Goal: Information Seeking & Learning: Learn about a topic

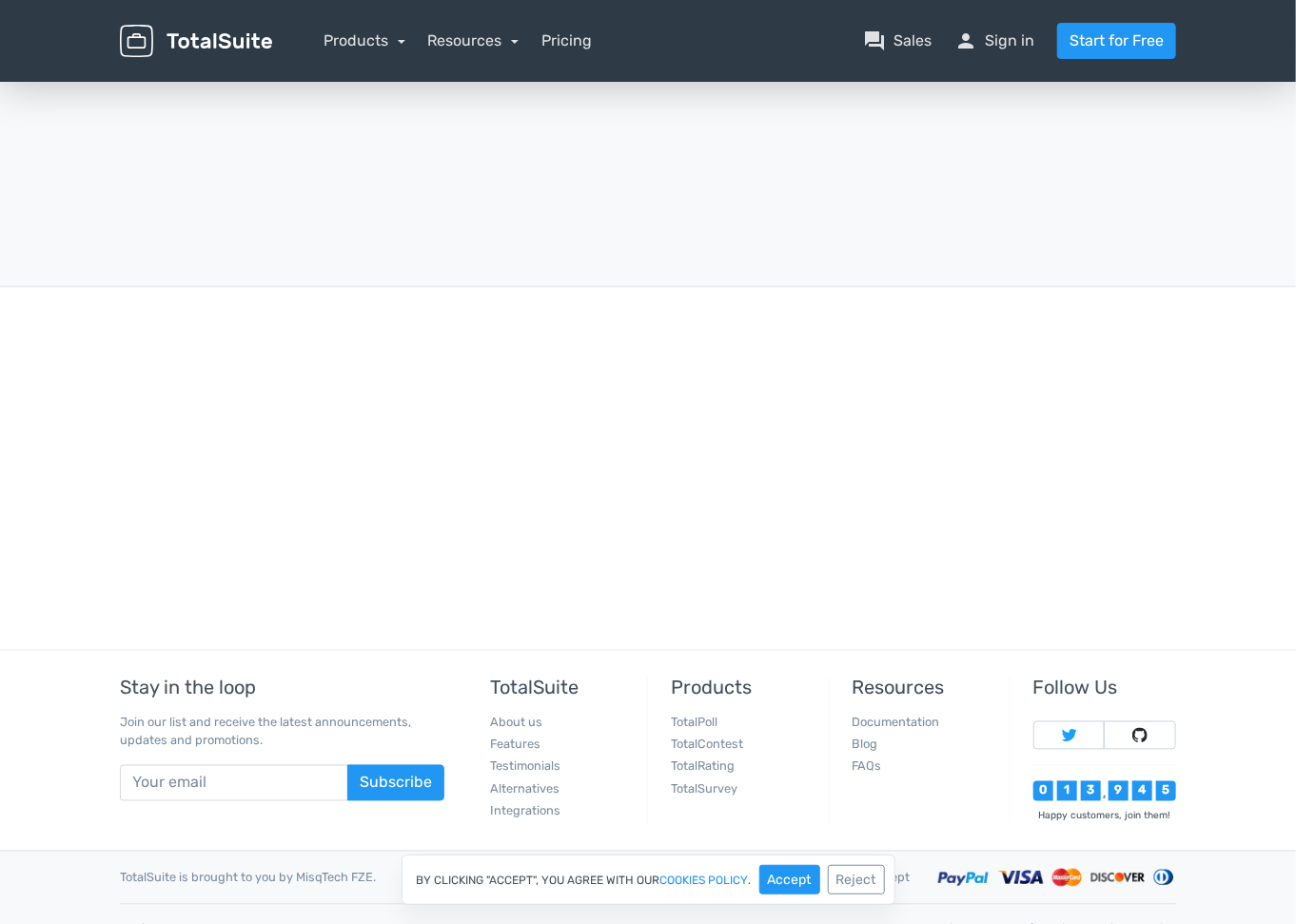
scroll to position [4405, 0]
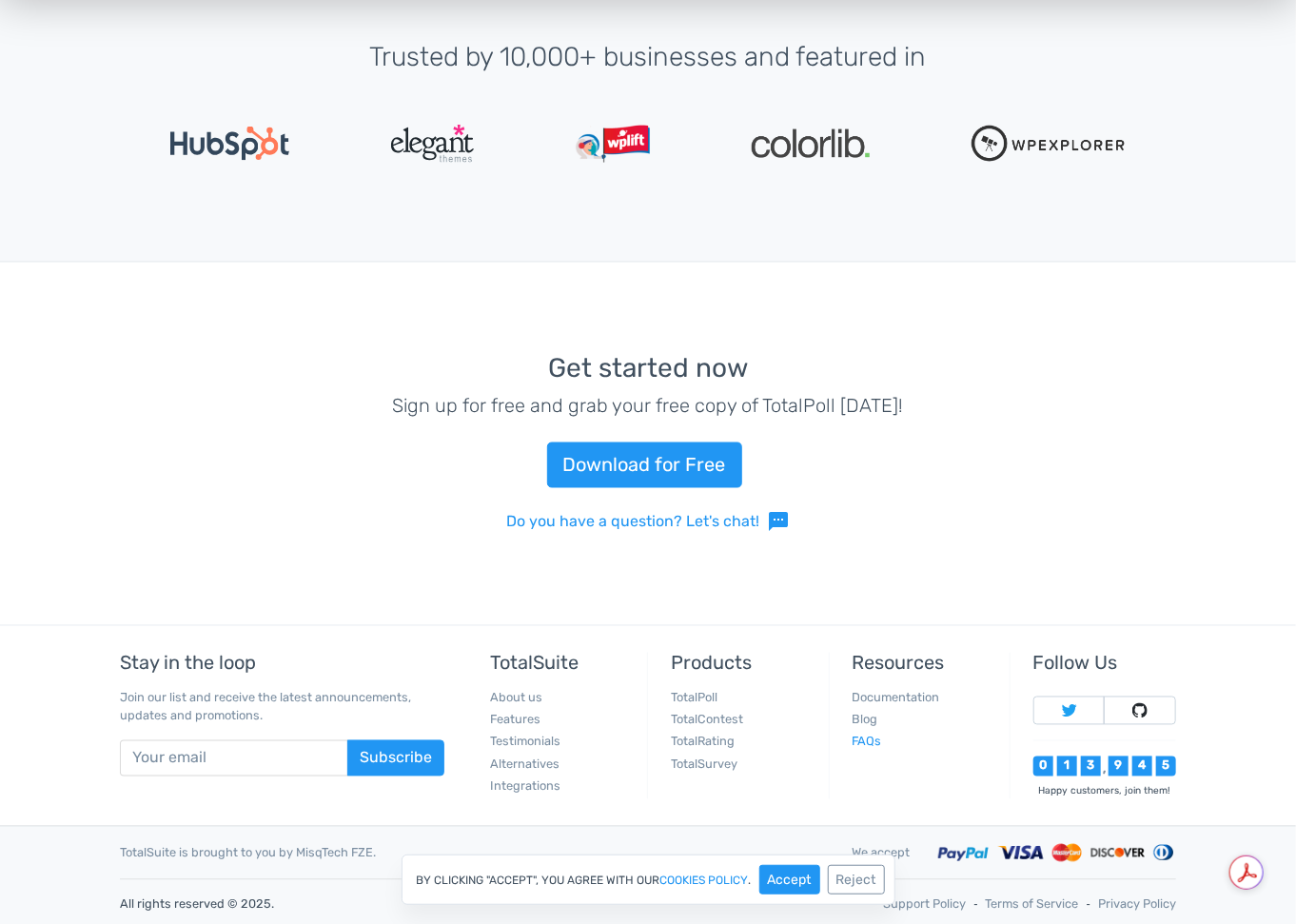
click at [869, 734] on link "FAQs" at bounding box center [867, 741] width 30 height 14
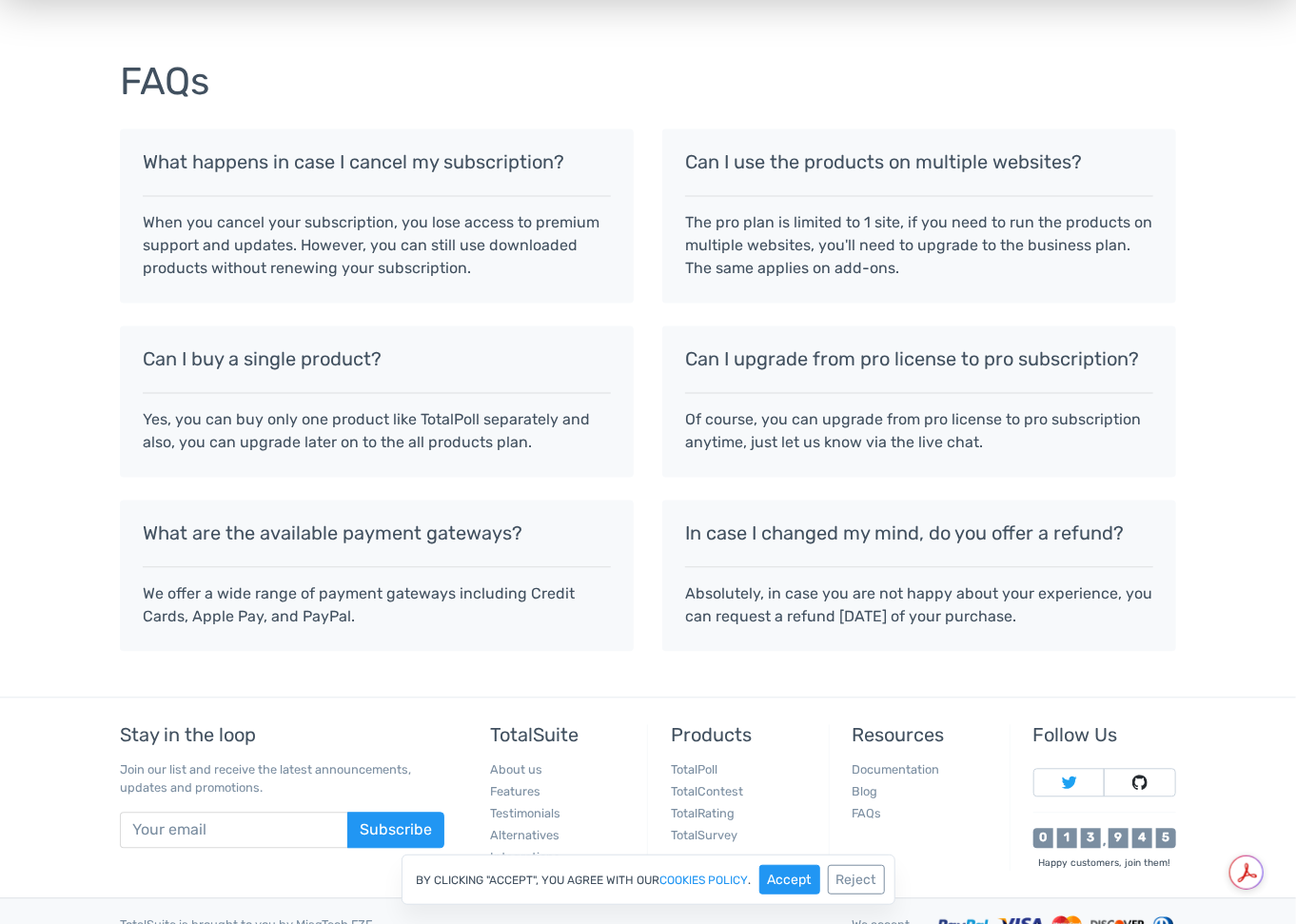
scroll to position [1595, 0]
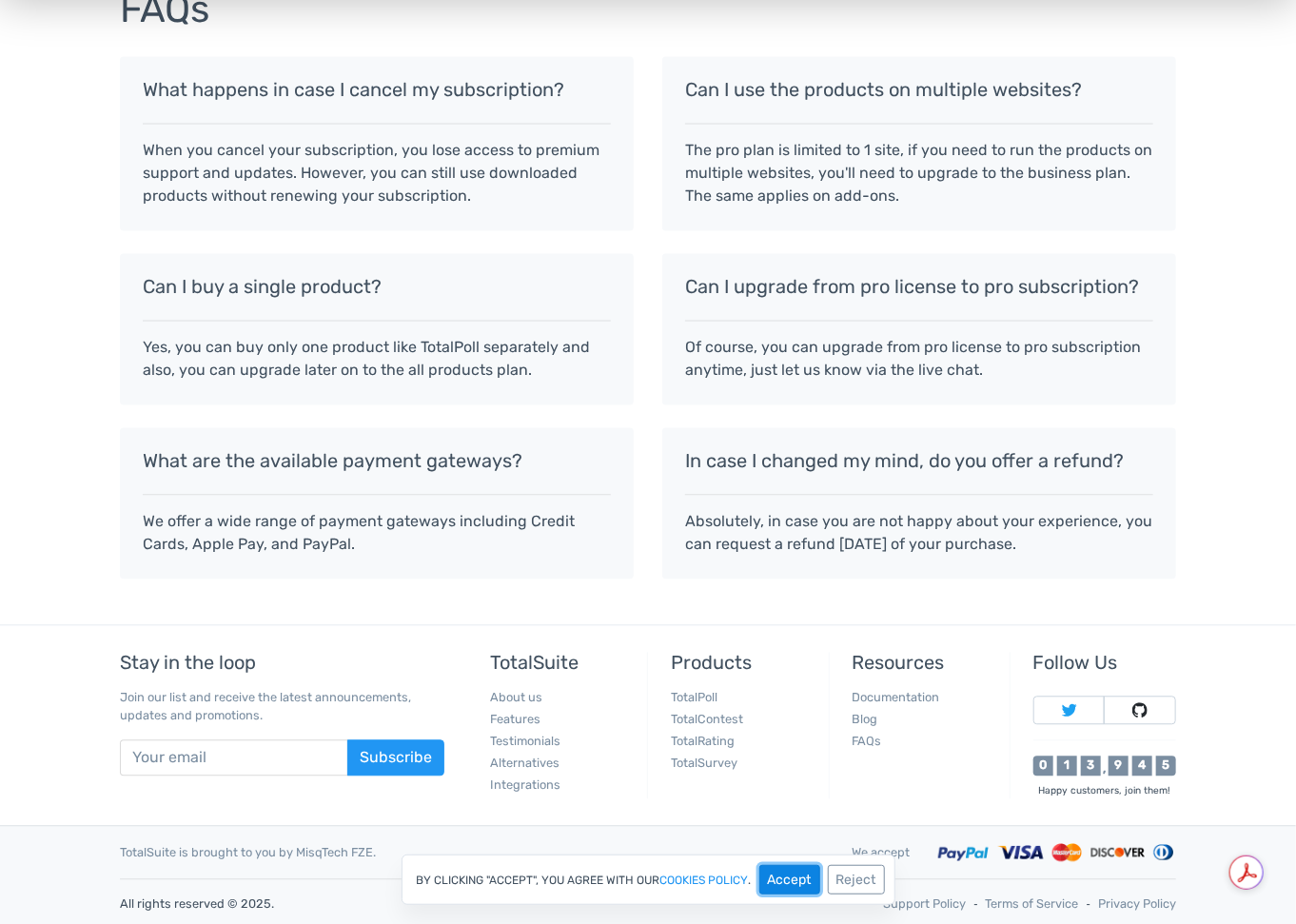
click at [788, 881] on button "Accept" at bounding box center [789, 880] width 61 height 30
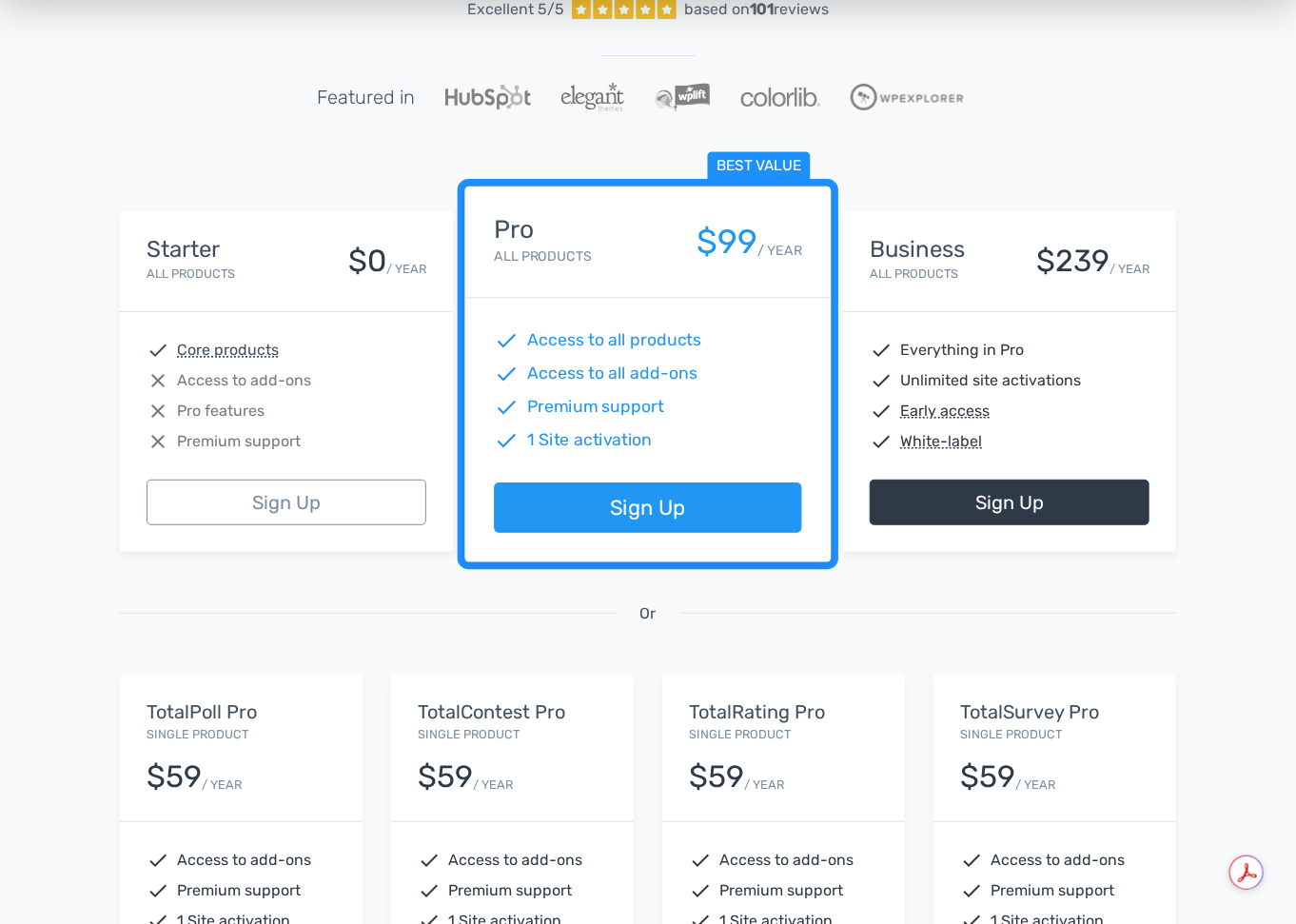
scroll to position [0, 0]
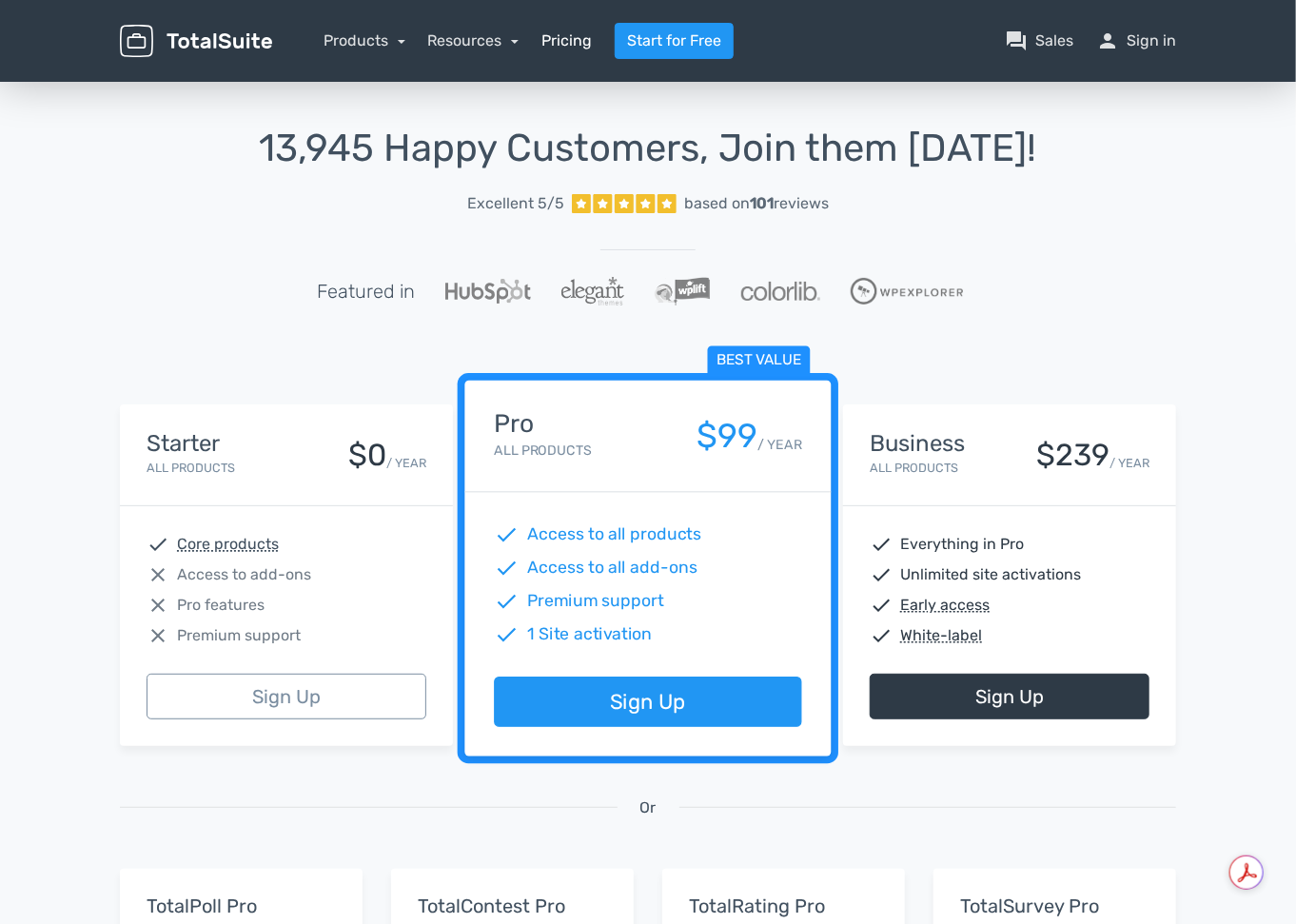
click at [578, 41] on link "Pricing" at bounding box center [567, 41] width 51 height 23
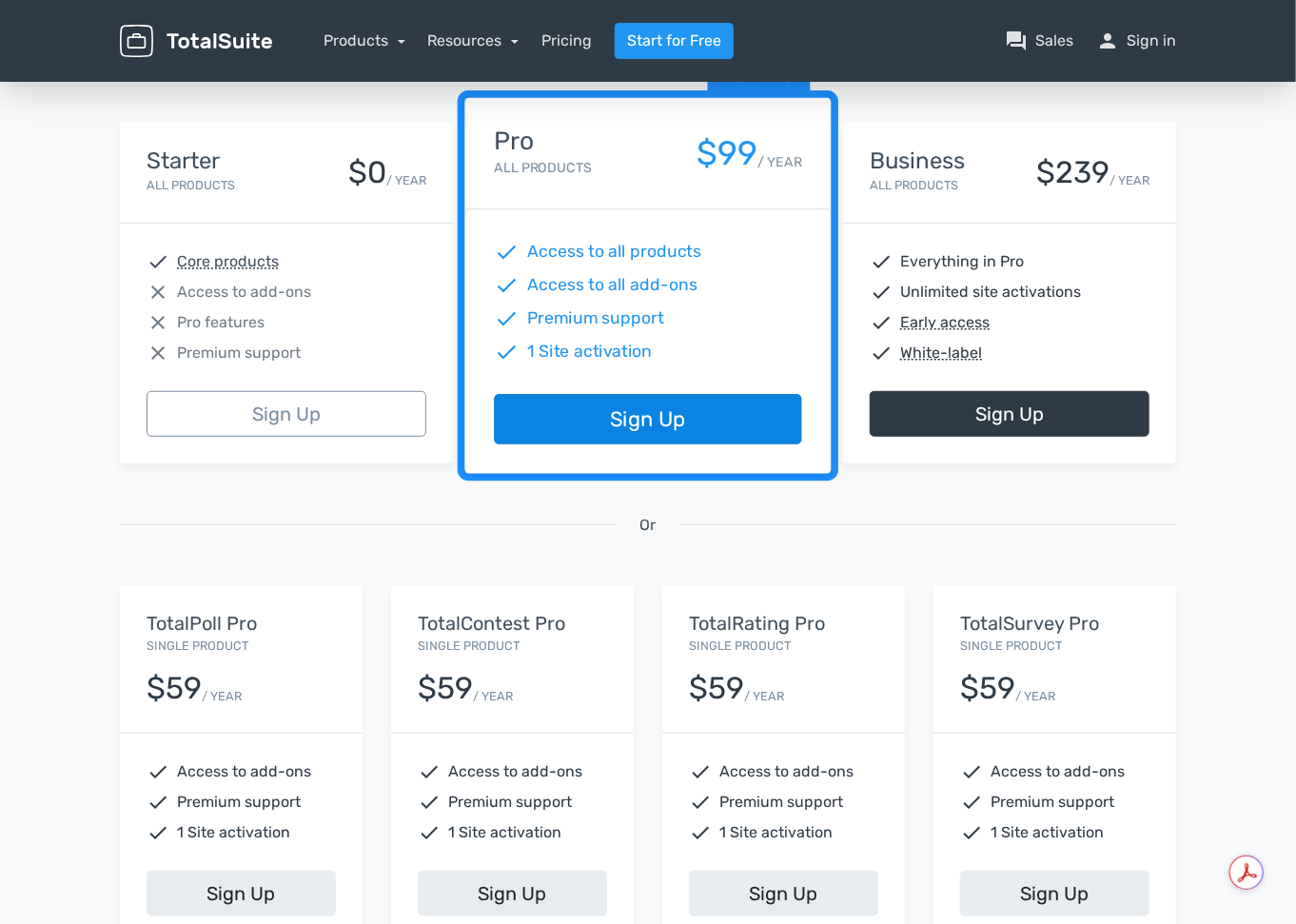
scroll to position [571, 0]
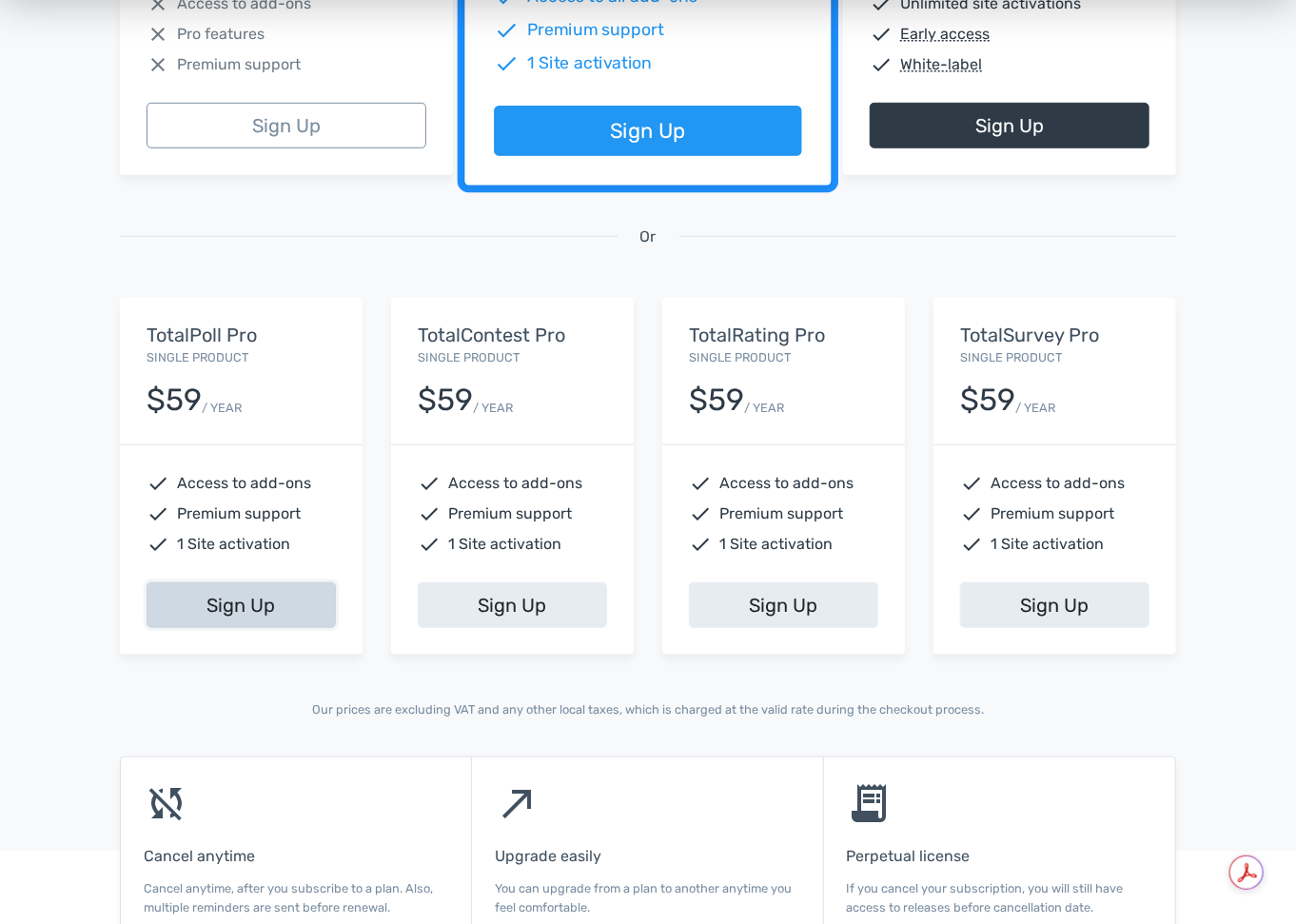
click at [309, 604] on link "Sign Up" at bounding box center [241, 606] width 190 height 46
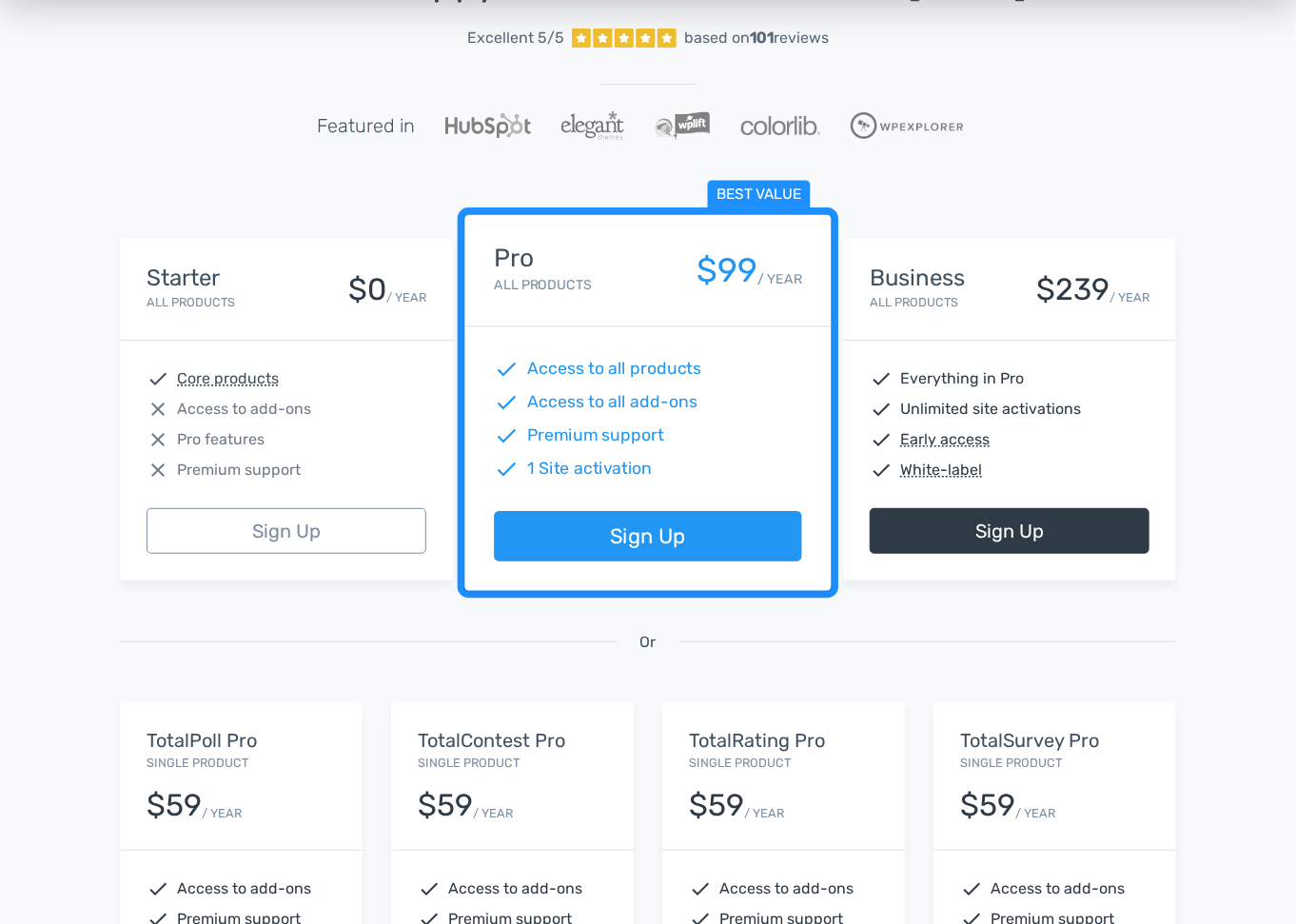
scroll to position [0, 0]
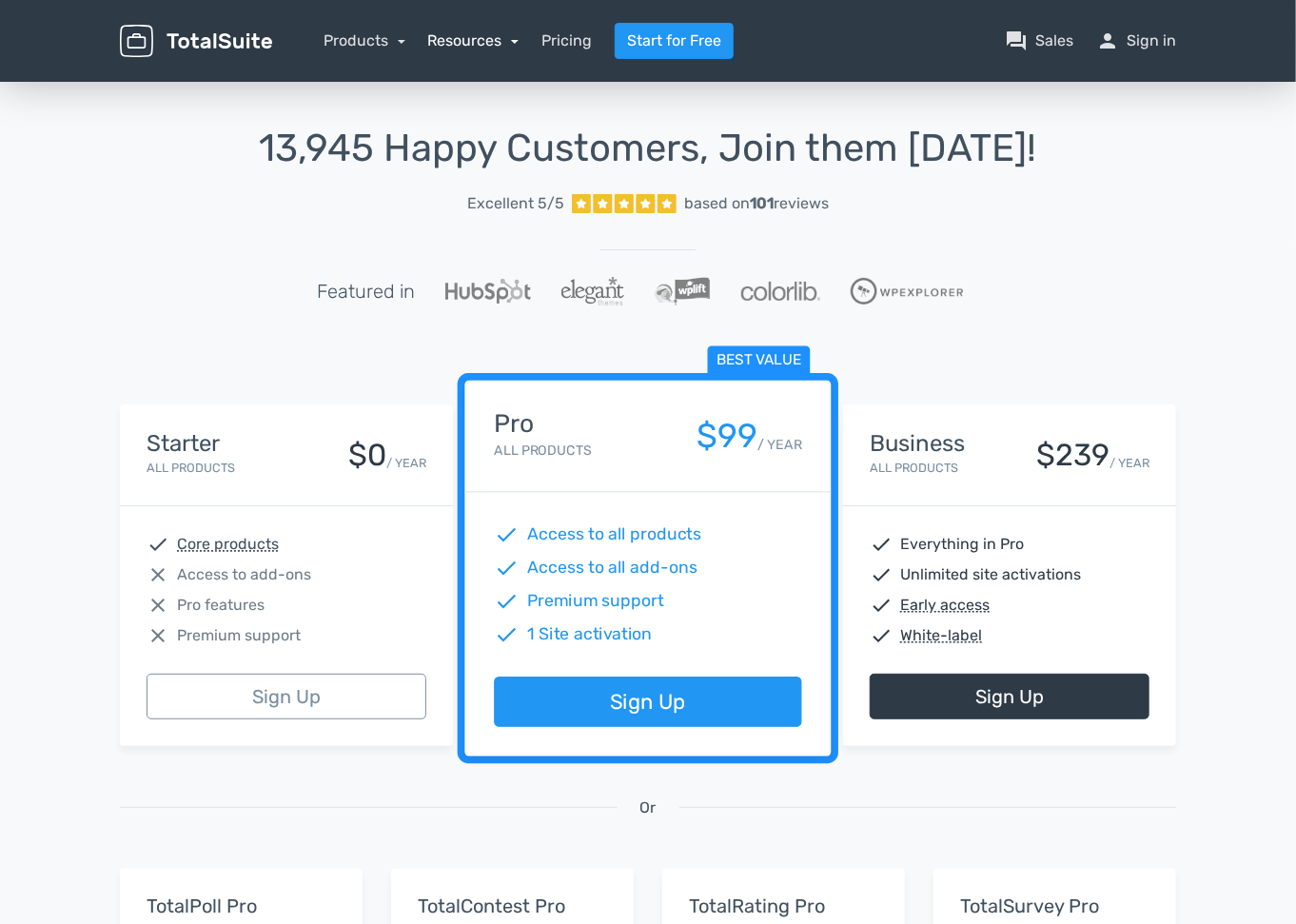
click at [477, 50] on link "Resources" at bounding box center [474, 40] width 92 height 18
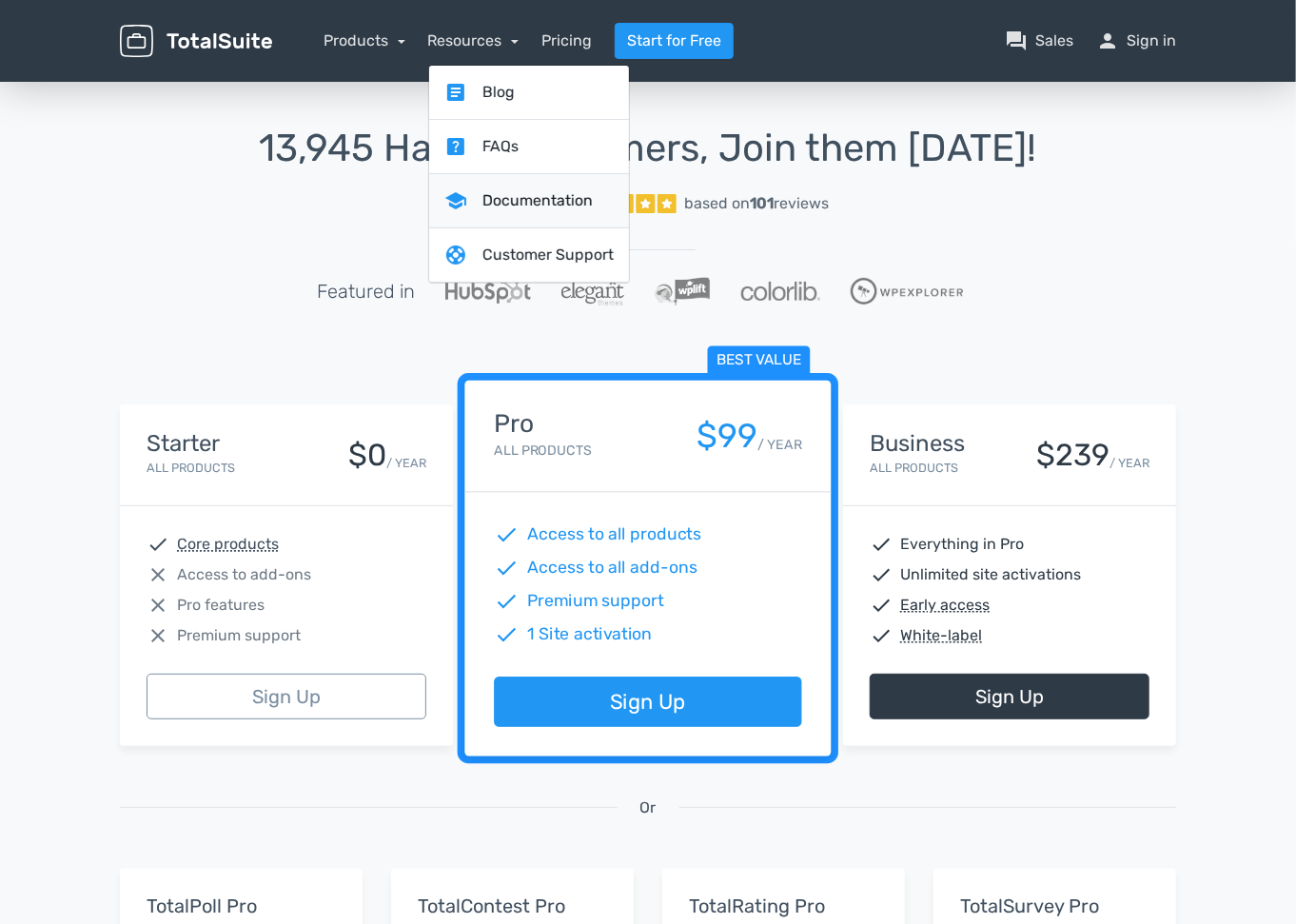
click at [505, 197] on link "school Documentation" at bounding box center [529, 202] width 200 height 54
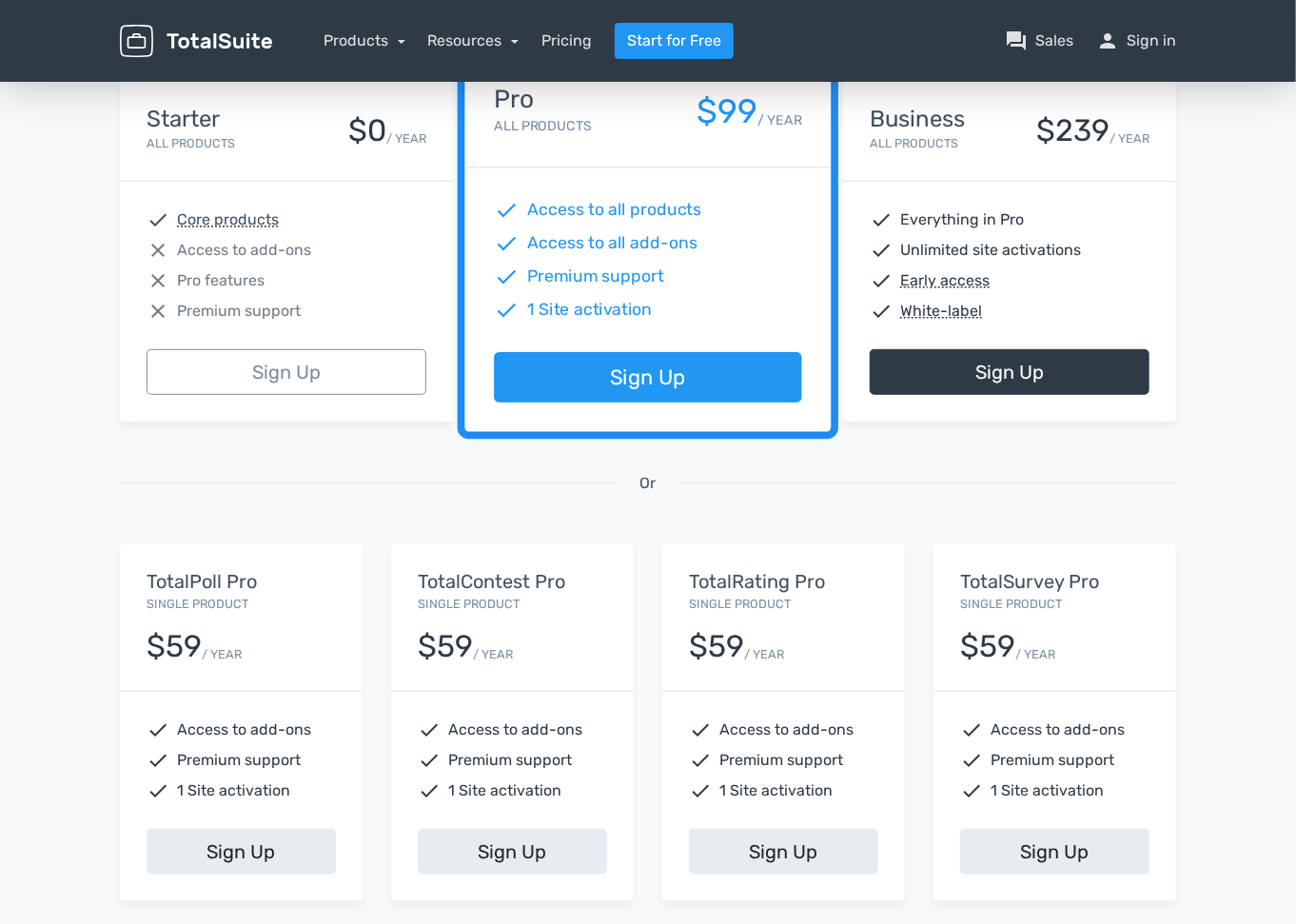
scroll to position [1595, 0]
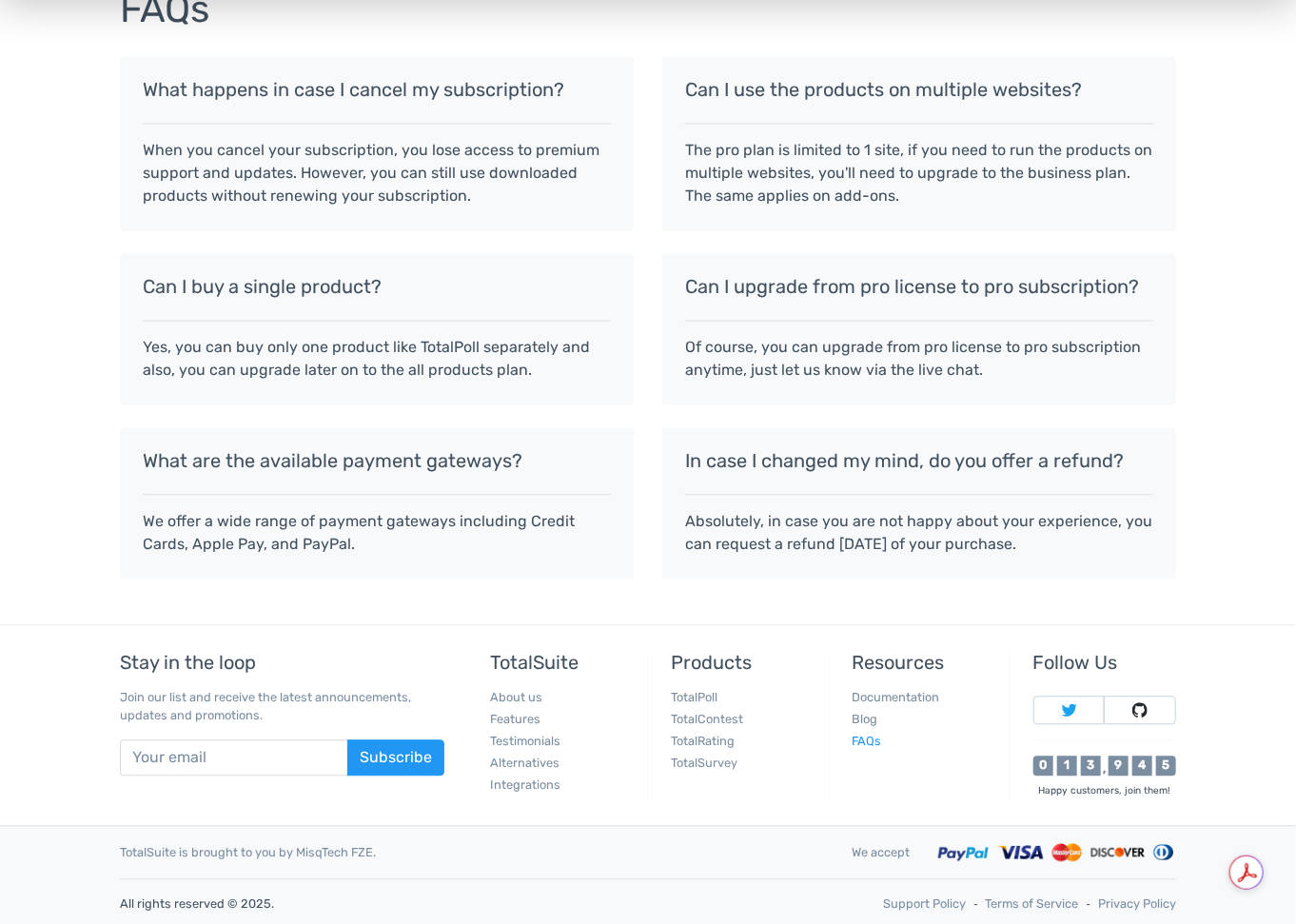
click at [860, 734] on link "FAQs" at bounding box center [867, 741] width 30 height 14
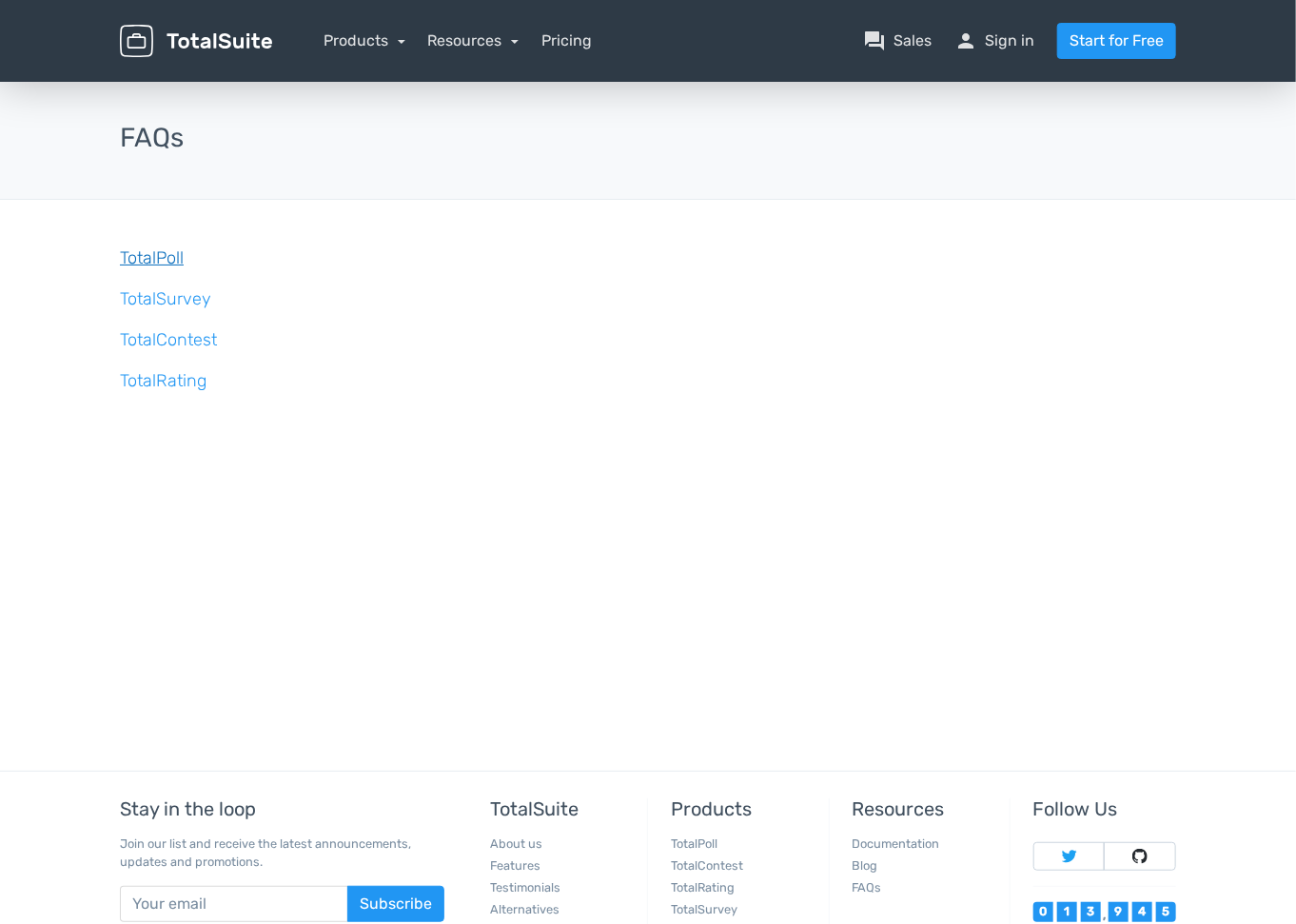
click at [172, 260] on link "TotalPoll" at bounding box center [152, 257] width 64 height 21
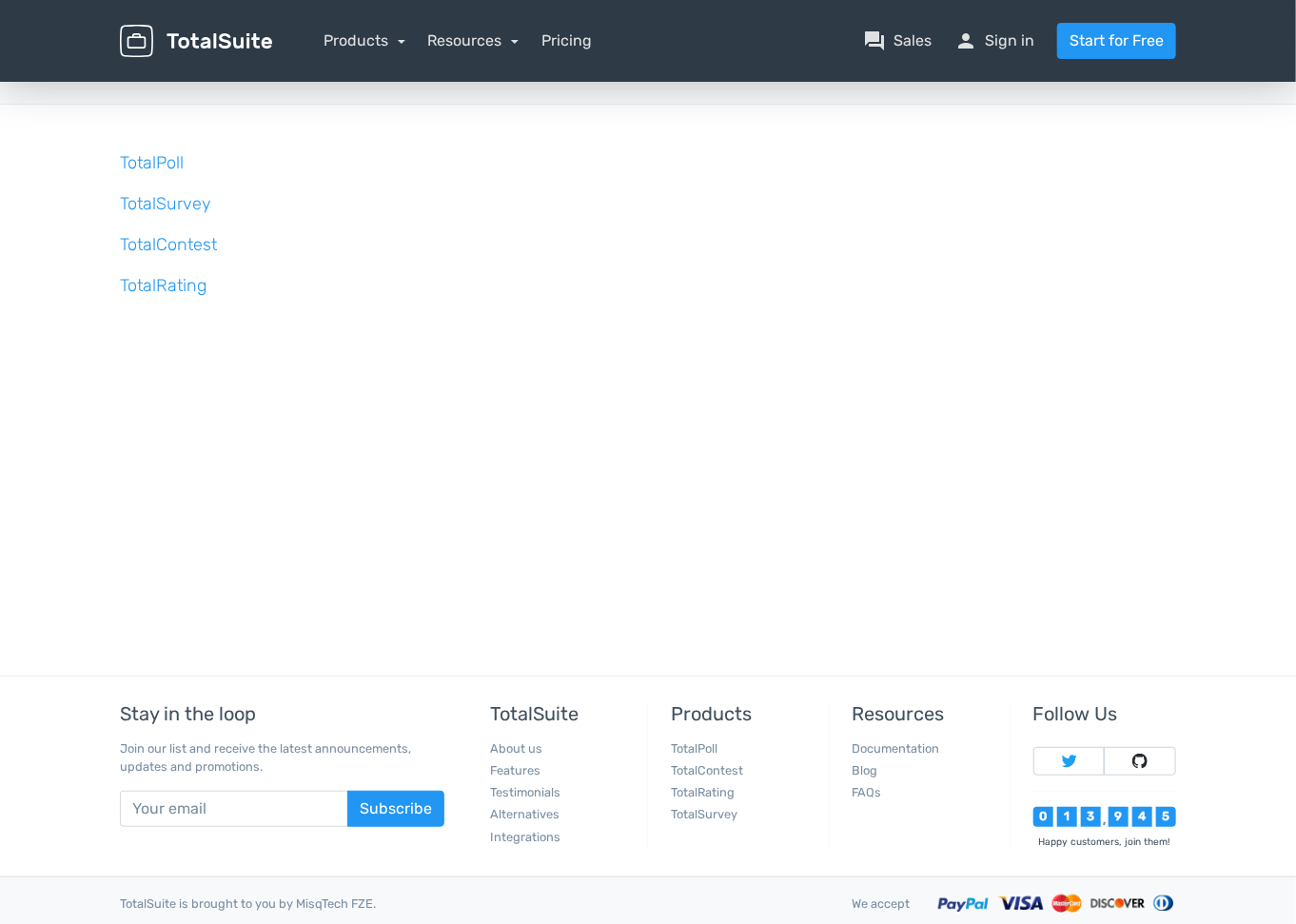
scroll to position [149, 0]
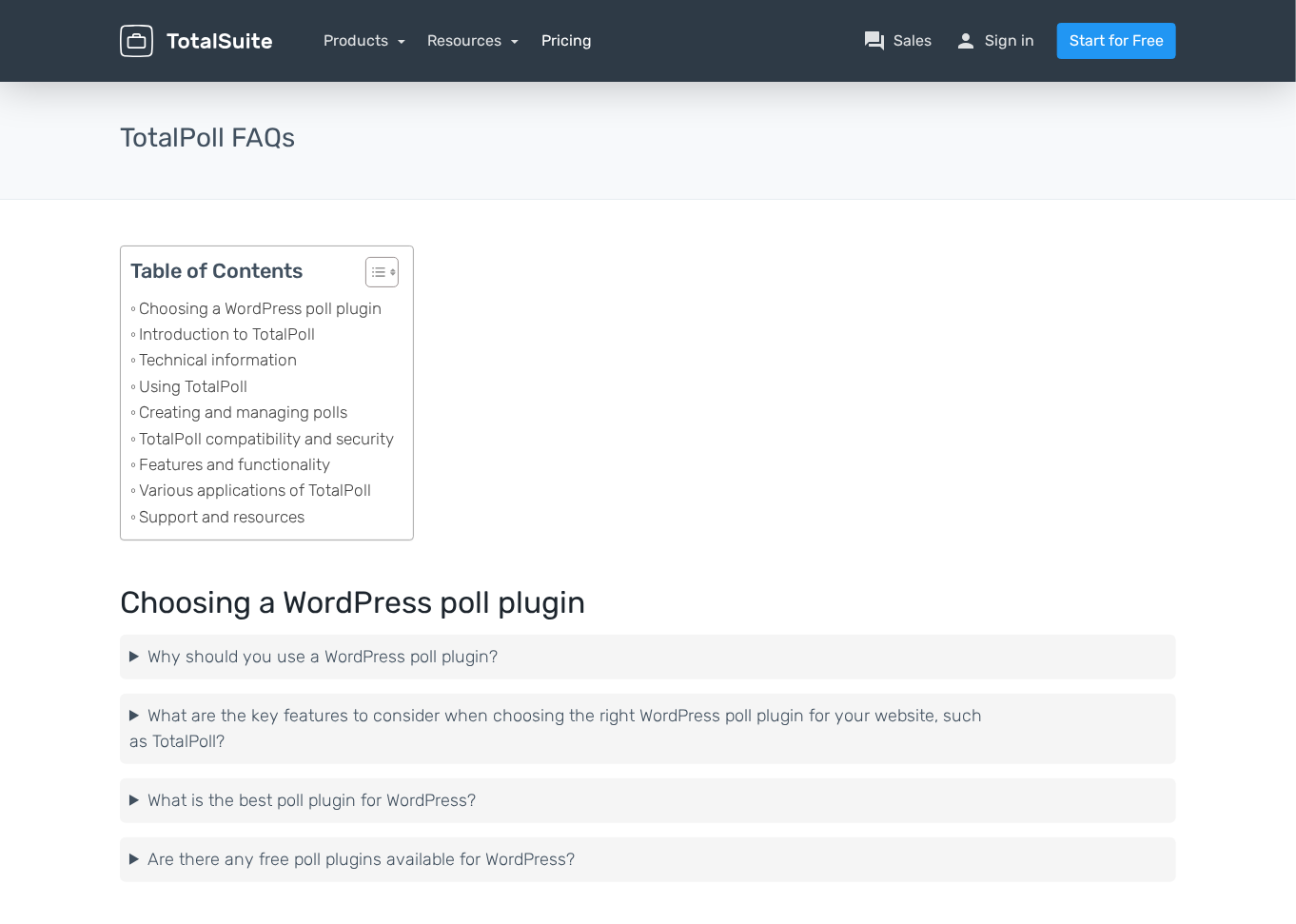
click at [556, 41] on link "Pricing" at bounding box center [567, 41] width 51 height 23
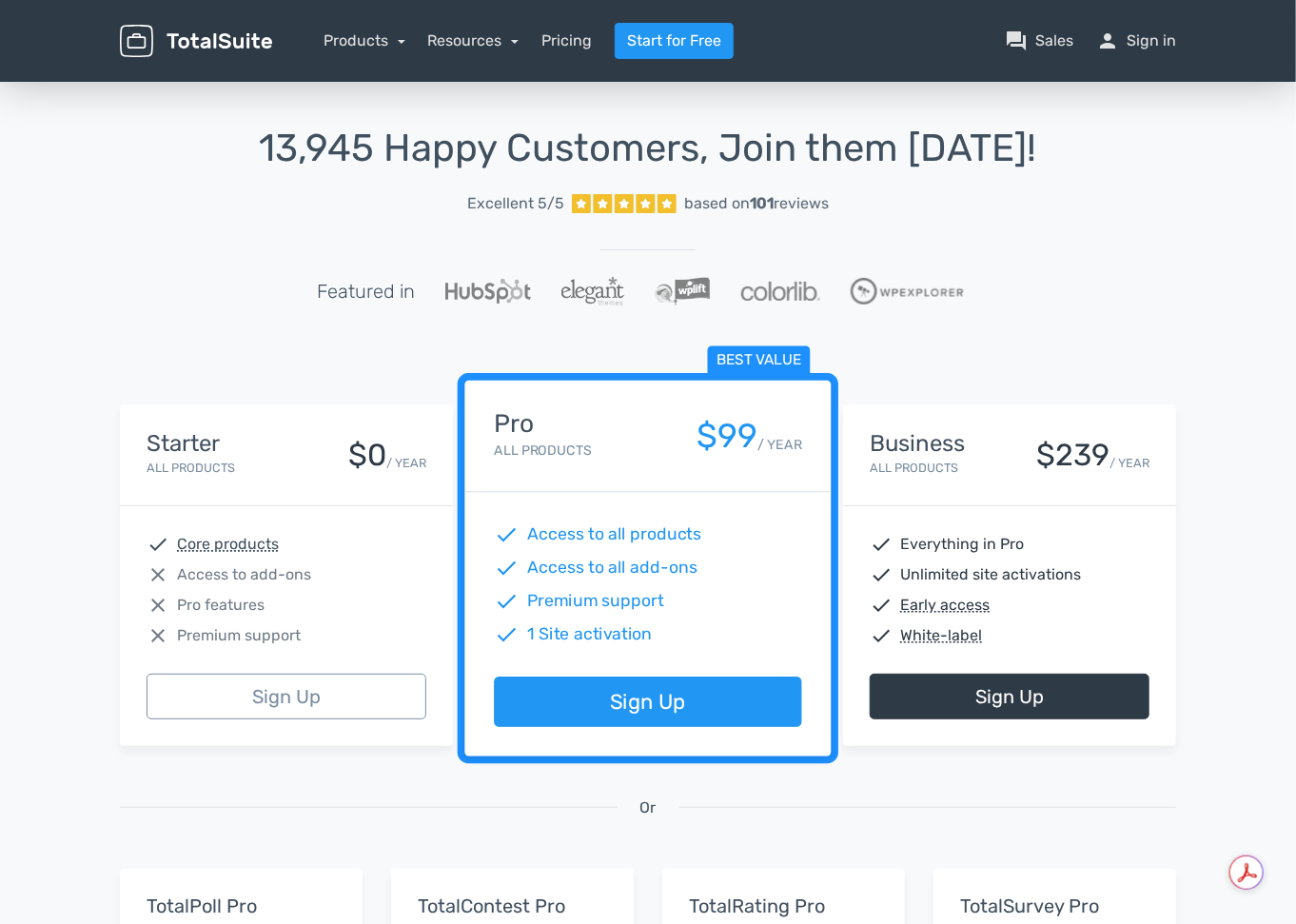
click at [190, 45] on img at bounding box center [196, 41] width 153 height 33
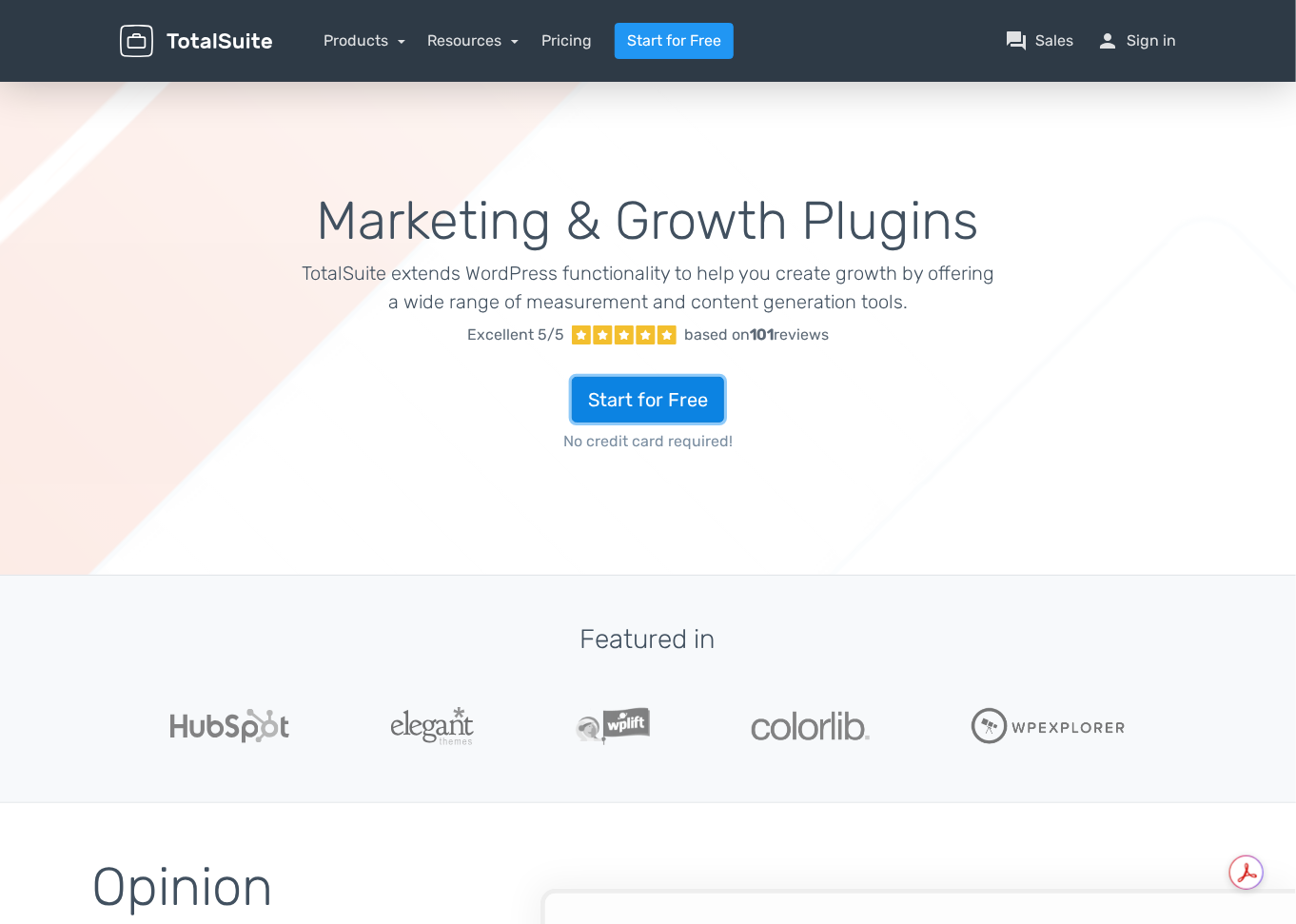
click at [686, 406] on link "Start for Free" at bounding box center [648, 400] width 153 height 46
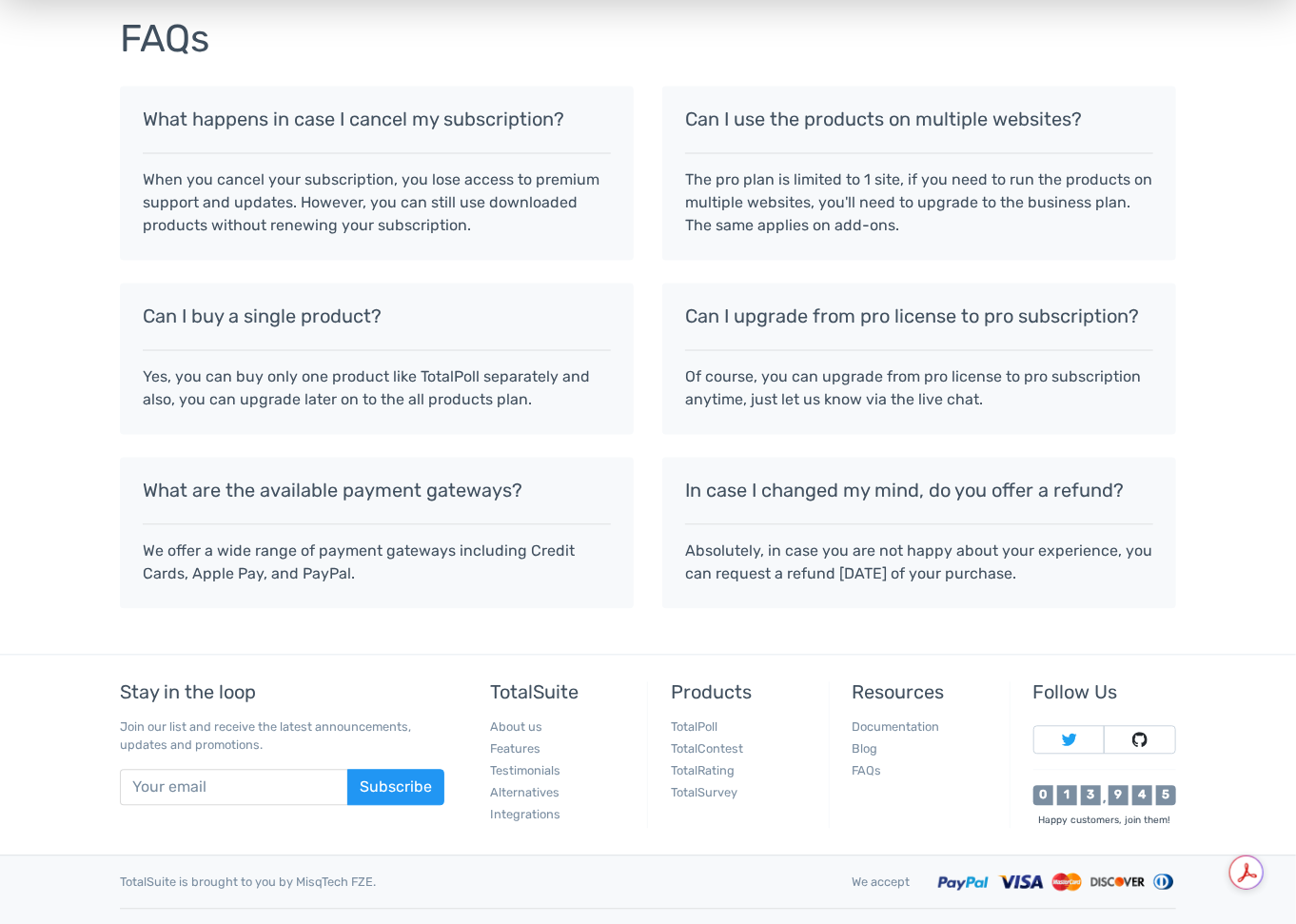
scroll to position [1595, 0]
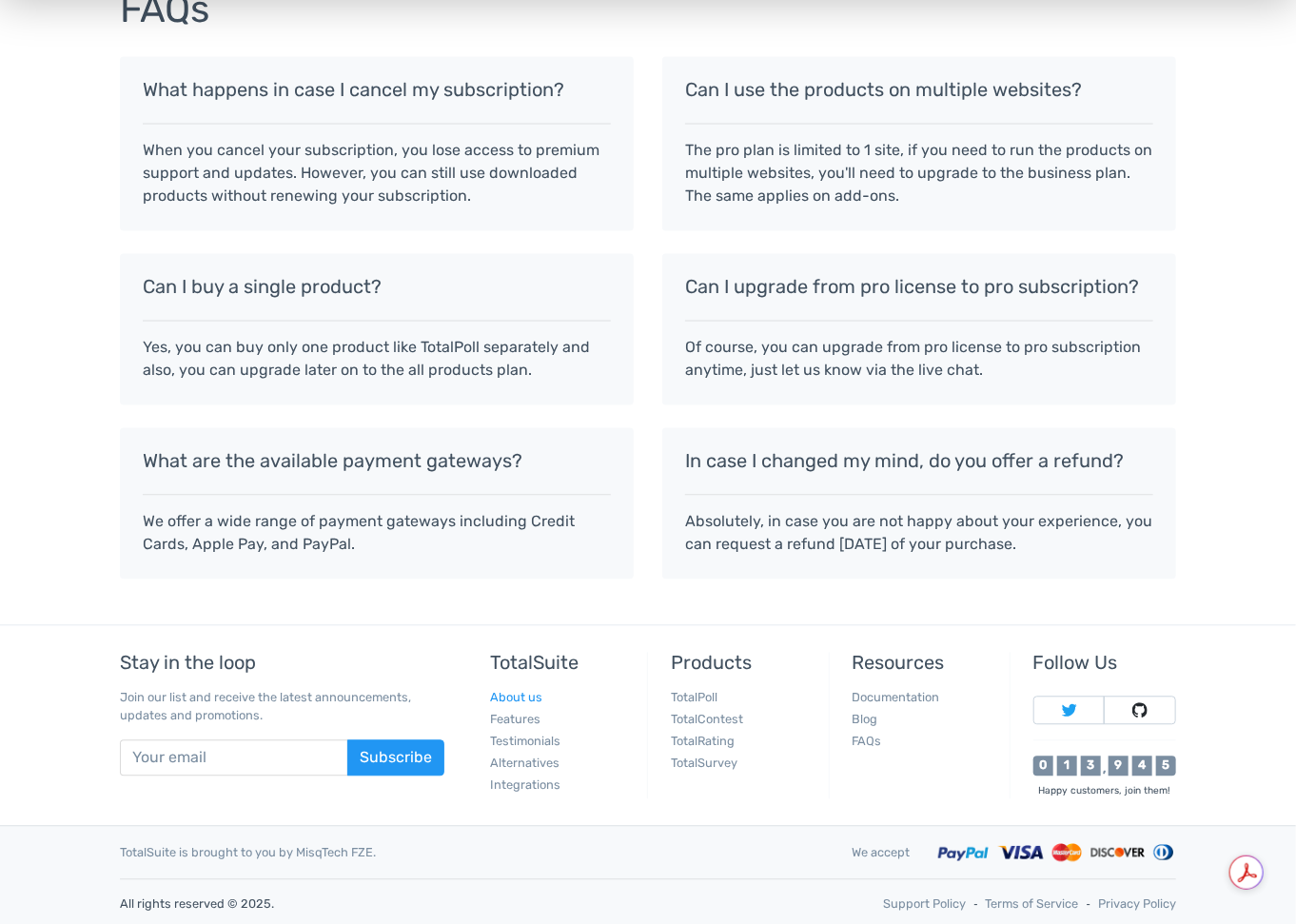
click at [518, 692] on link "About us" at bounding box center [516, 697] width 52 height 14
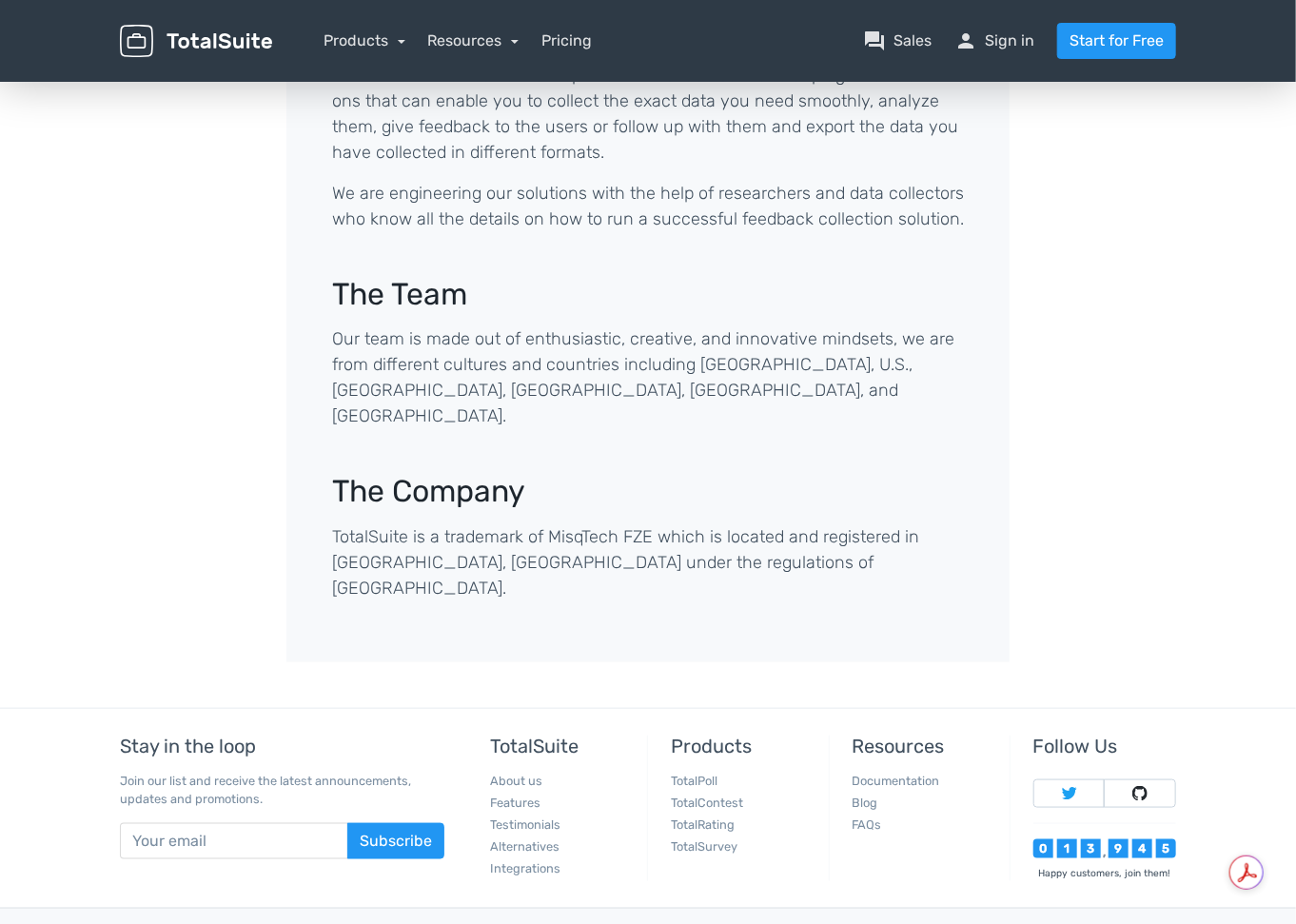
scroll to position [571, 0]
